Goal: Contribute content

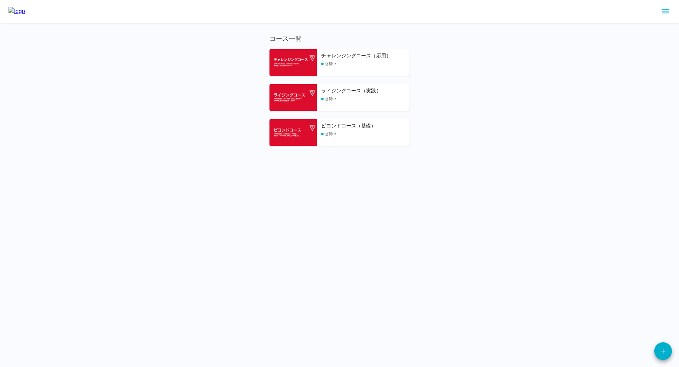
click at [347, 129] on h6 "ビヨンドコース（基礎）" at bounding box center [365, 126] width 88 height 8
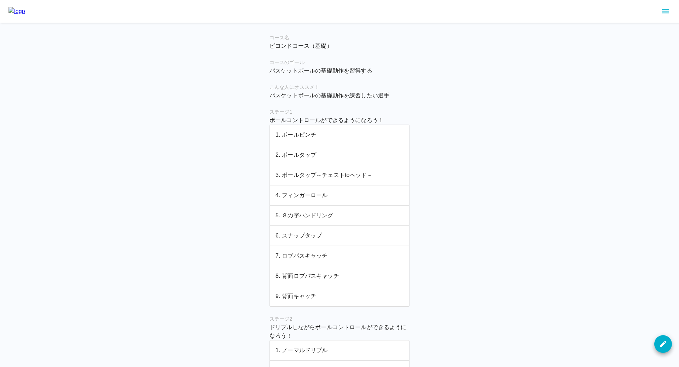
scroll to position [188, 0]
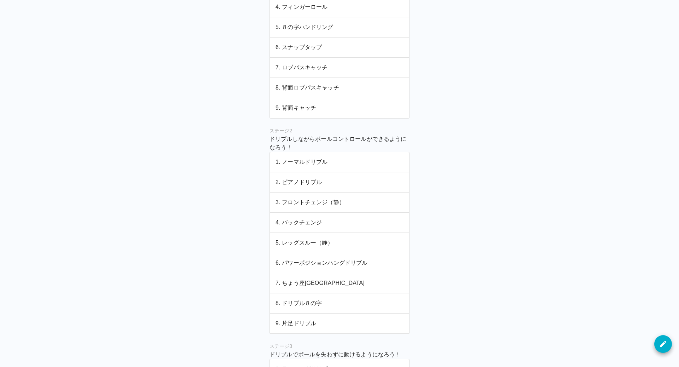
click at [303, 179] on p "2. ピアノドリブル" at bounding box center [339, 182] width 128 height 8
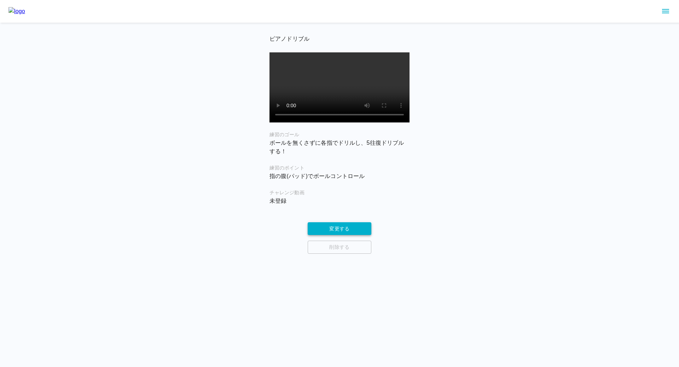
click at [337, 234] on button "変更する" at bounding box center [340, 228] width 64 height 13
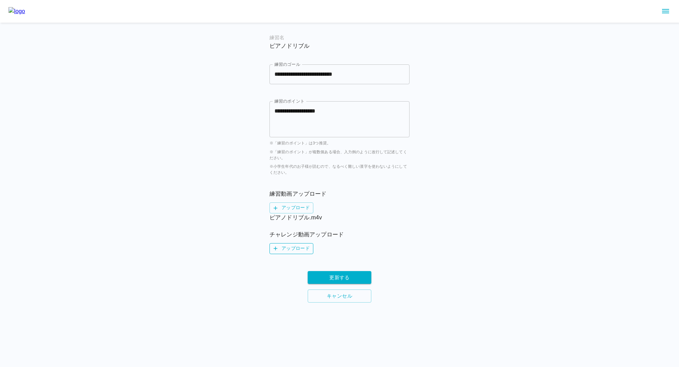
click at [293, 250] on label "アップロード" at bounding box center [291, 248] width 44 height 11
click at [0, 0] on input "アップロード" at bounding box center [0, 0] width 0 height 0
click at [347, 284] on button "更新する" at bounding box center [340, 285] width 64 height 13
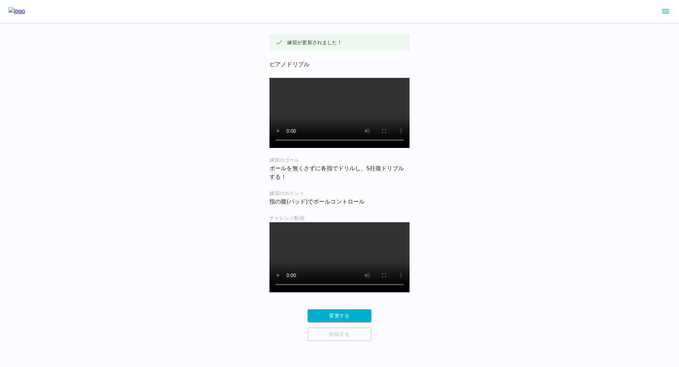
click at [25, 12] on img at bounding box center [16, 11] width 17 height 8
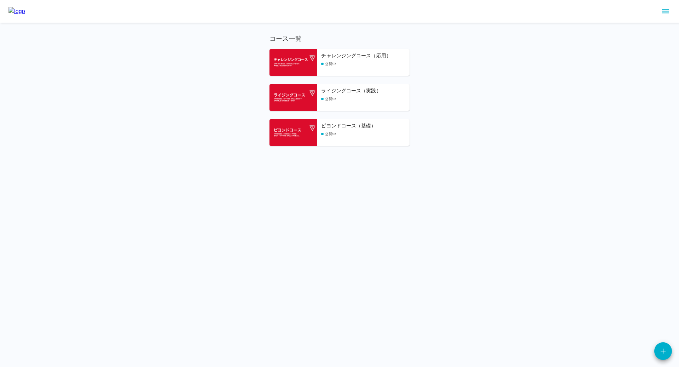
click at [667, 9] on icon "sidemenu" at bounding box center [665, 11] width 7 height 4
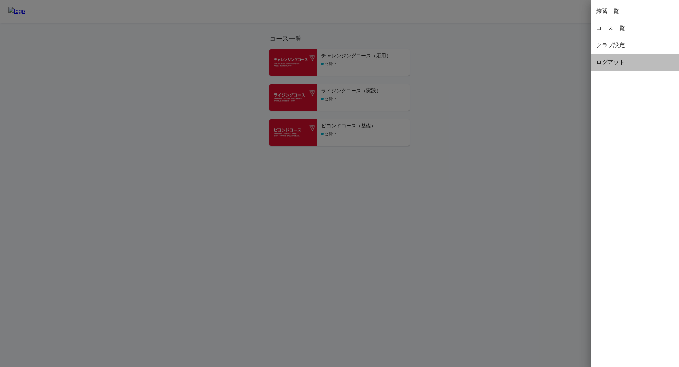
click at [614, 63] on span "ログアウト" at bounding box center [634, 62] width 77 height 8
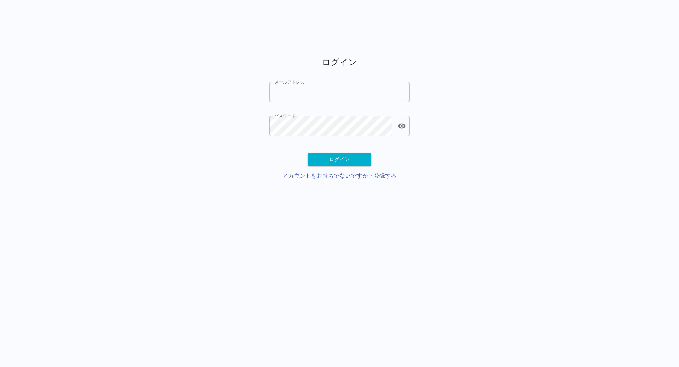
type input "**********"
click at [319, 152] on div "**********" at bounding box center [339, 121] width 140 height 152
click at [319, 159] on button "ログイン" at bounding box center [340, 159] width 64 height 13
